Goal: Information Seeking & Learning: Understand process/instructions

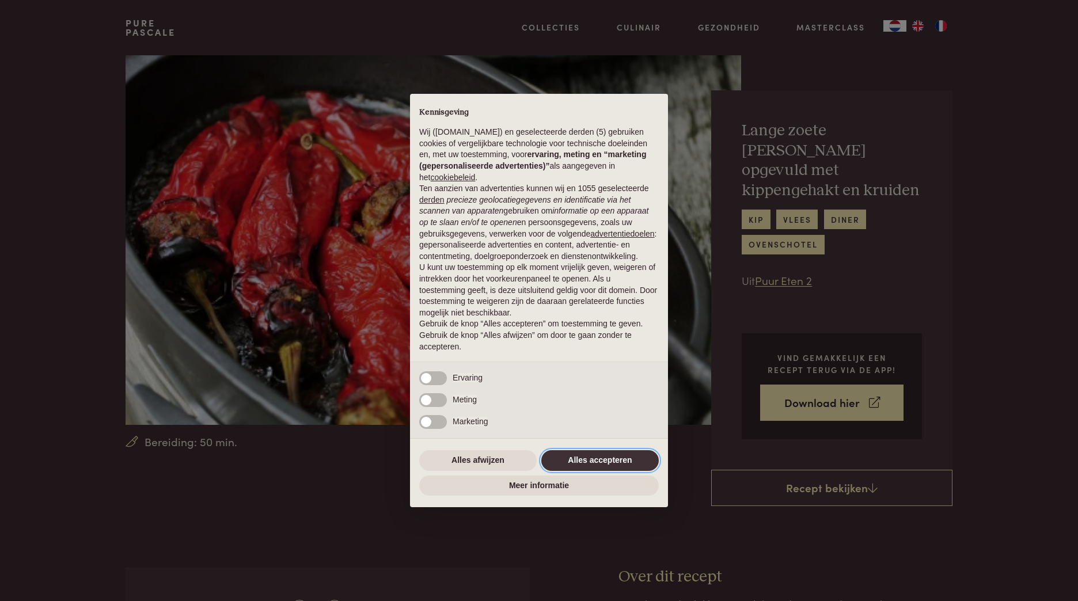
click at [601, 460] on button "Alles accepteren" at bounding box center [599, 460] width 117 height 21
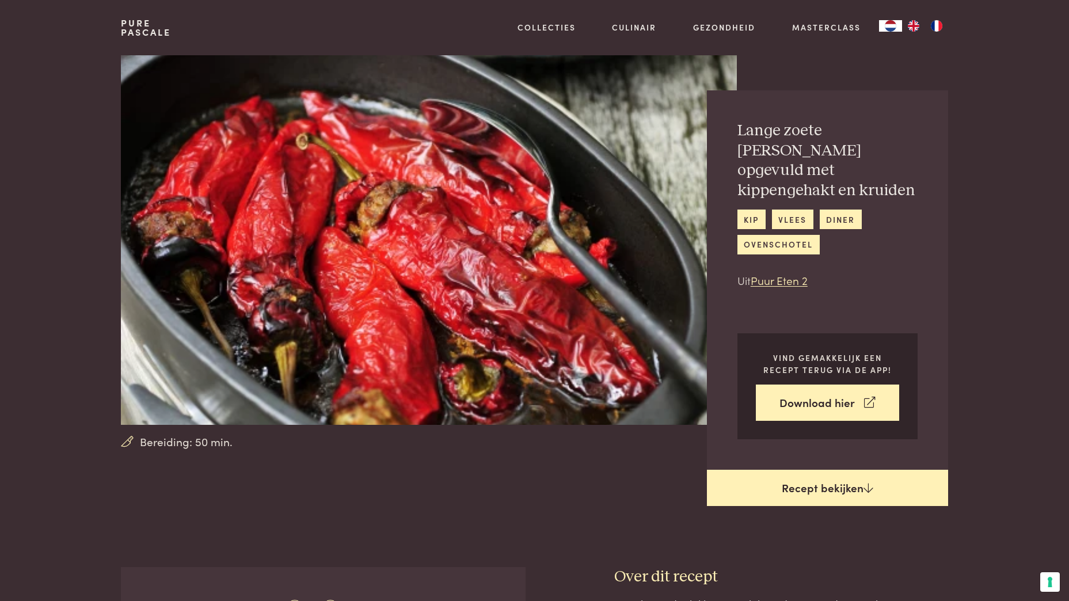
click at [841, 470] on link "Recept bekijken" at bounding box center [827, 488] width 241 height 37
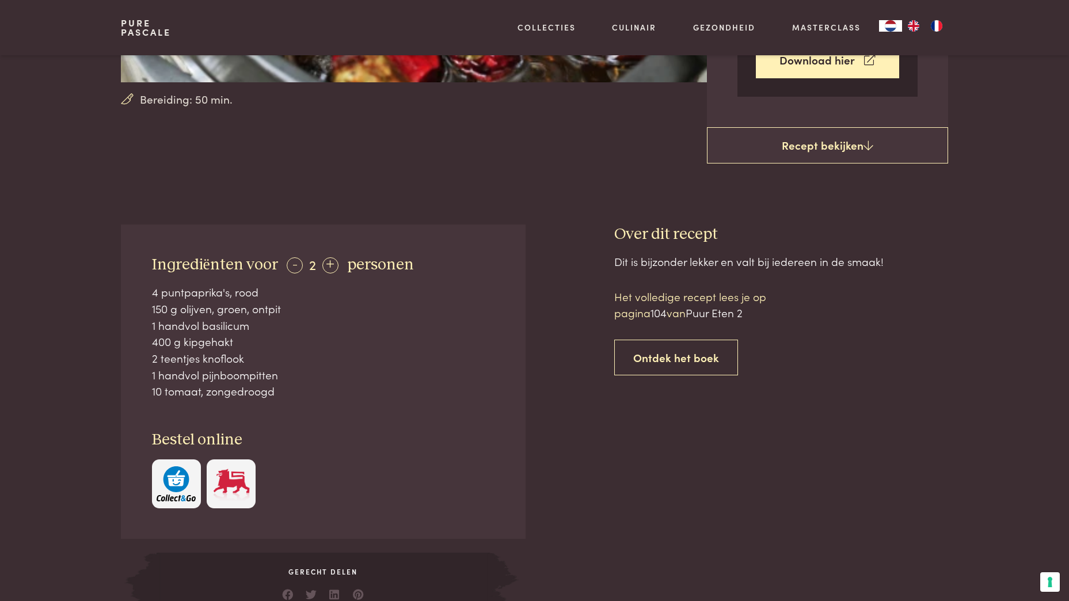
scroll to position [346, 0]
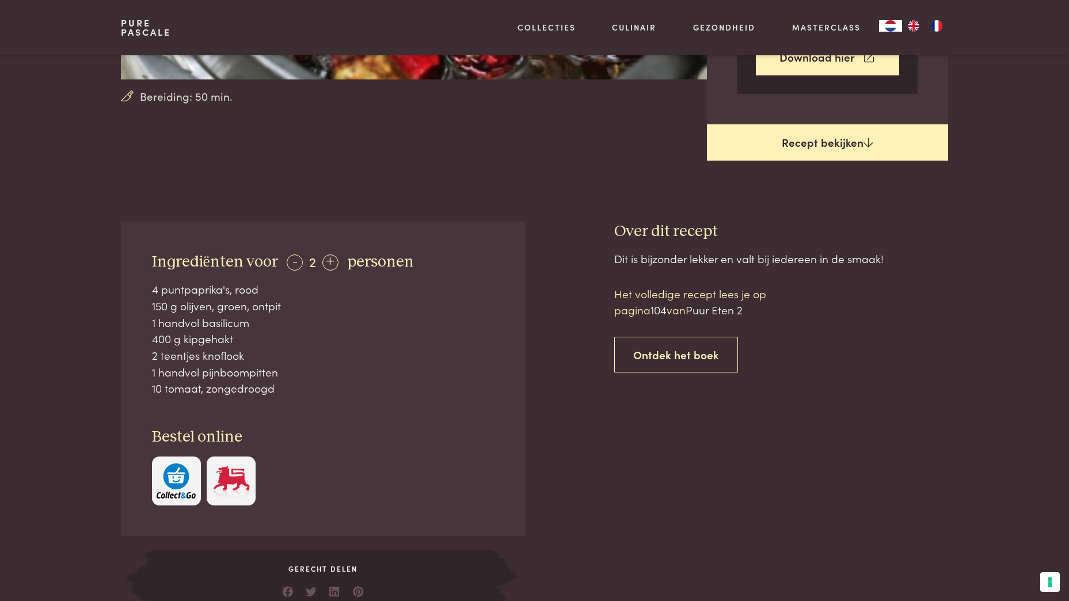
click at [870, 137] on icon at bounding box center [869, 142] width 10 height 11
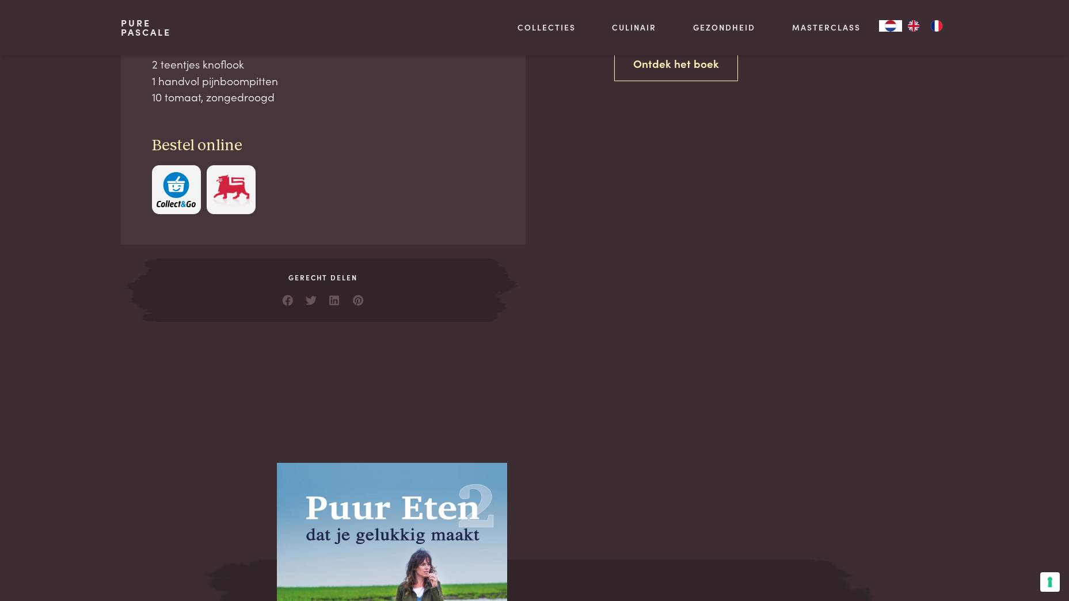
scroll to position [864, 0]
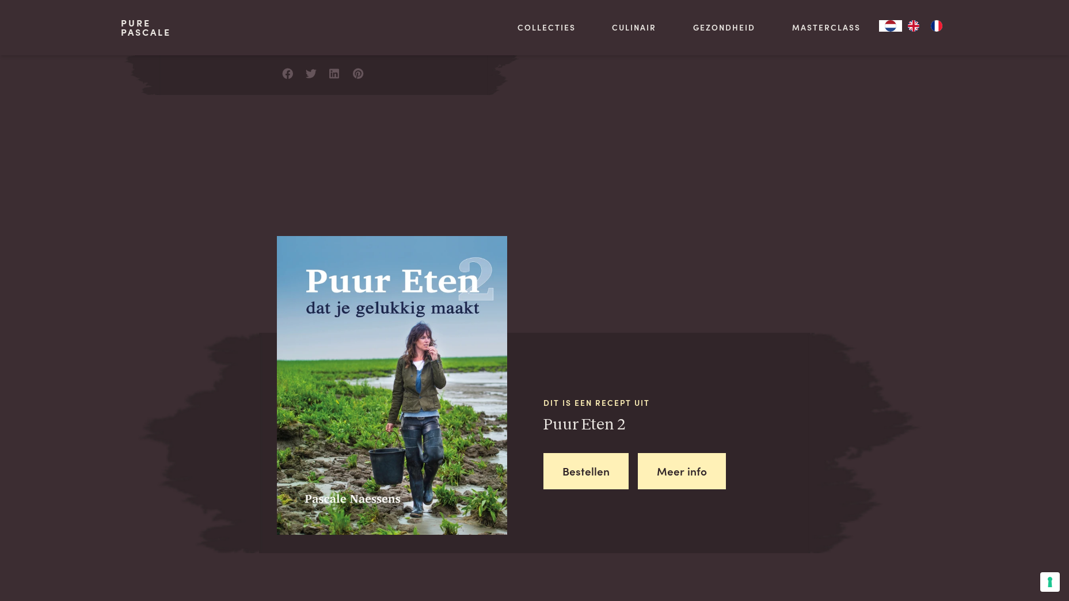
click at [679, 453] on link "Meer info" at bounding box center [682, 471] width 88 height 36
